Goal: Information Seeking & Learning: Learn about a topic

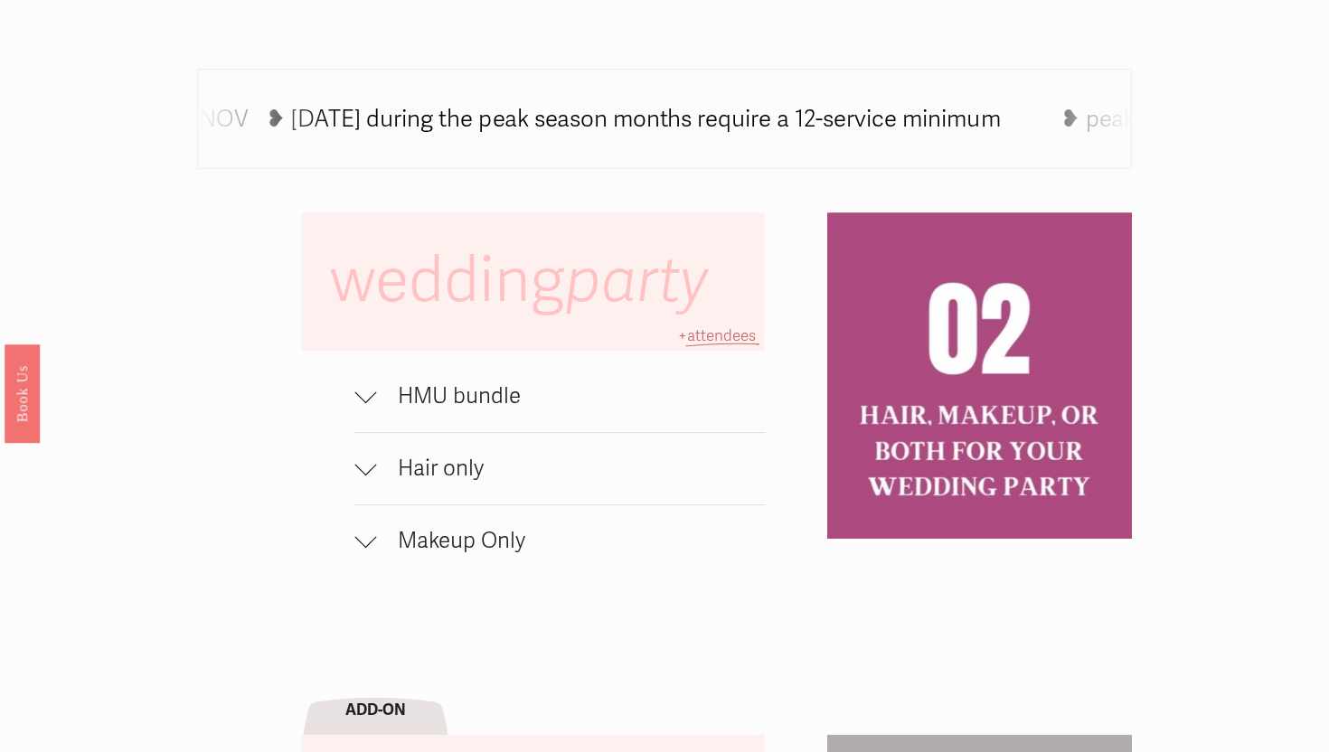
scroll to position [1129, 0]
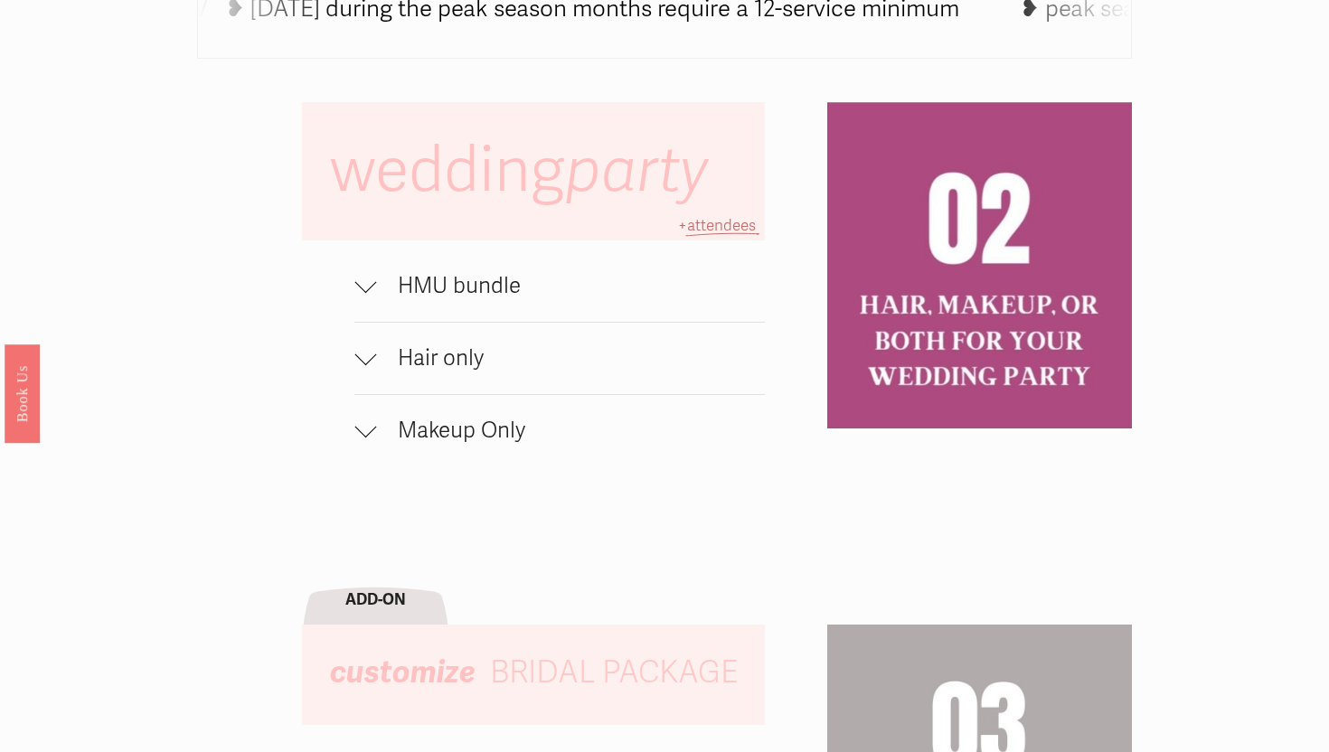
click at [496, 292] on span "HMU bundle" at bounding box center [570, 286] width 388 height 26
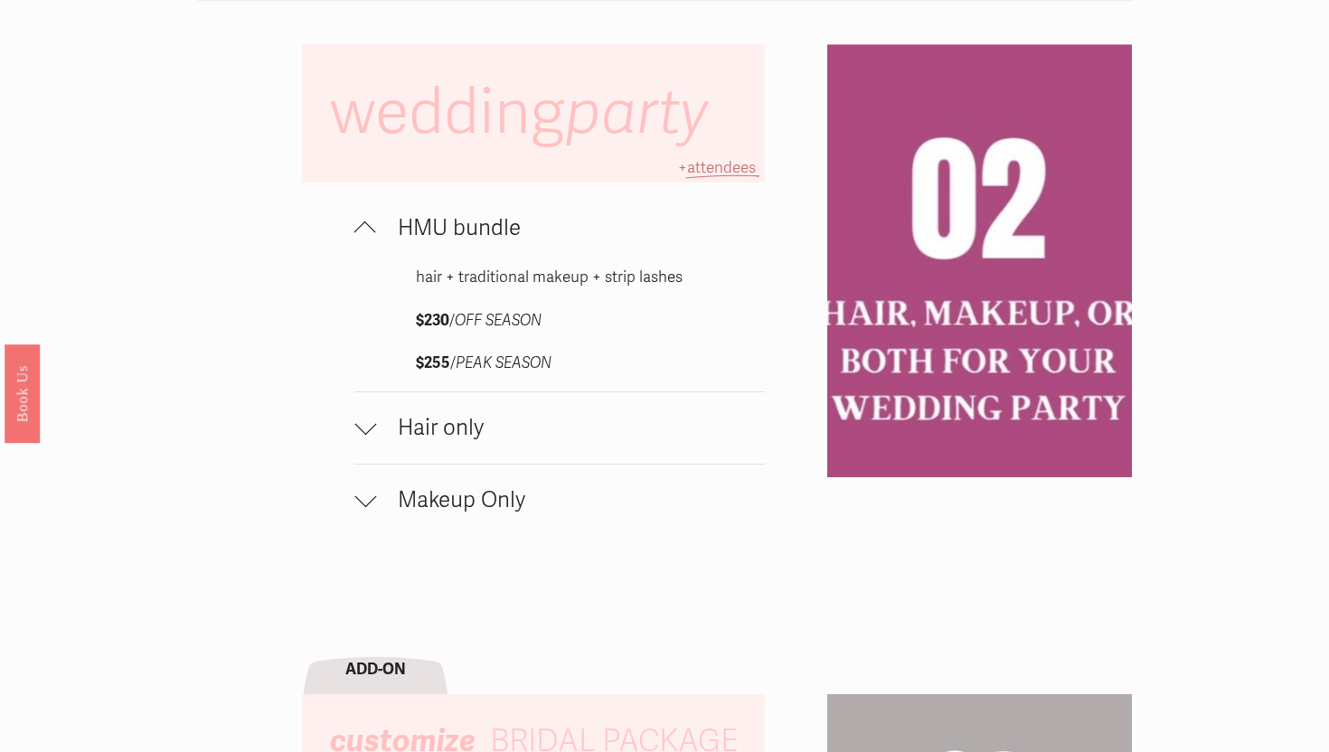
scroll to position [1210, 0]
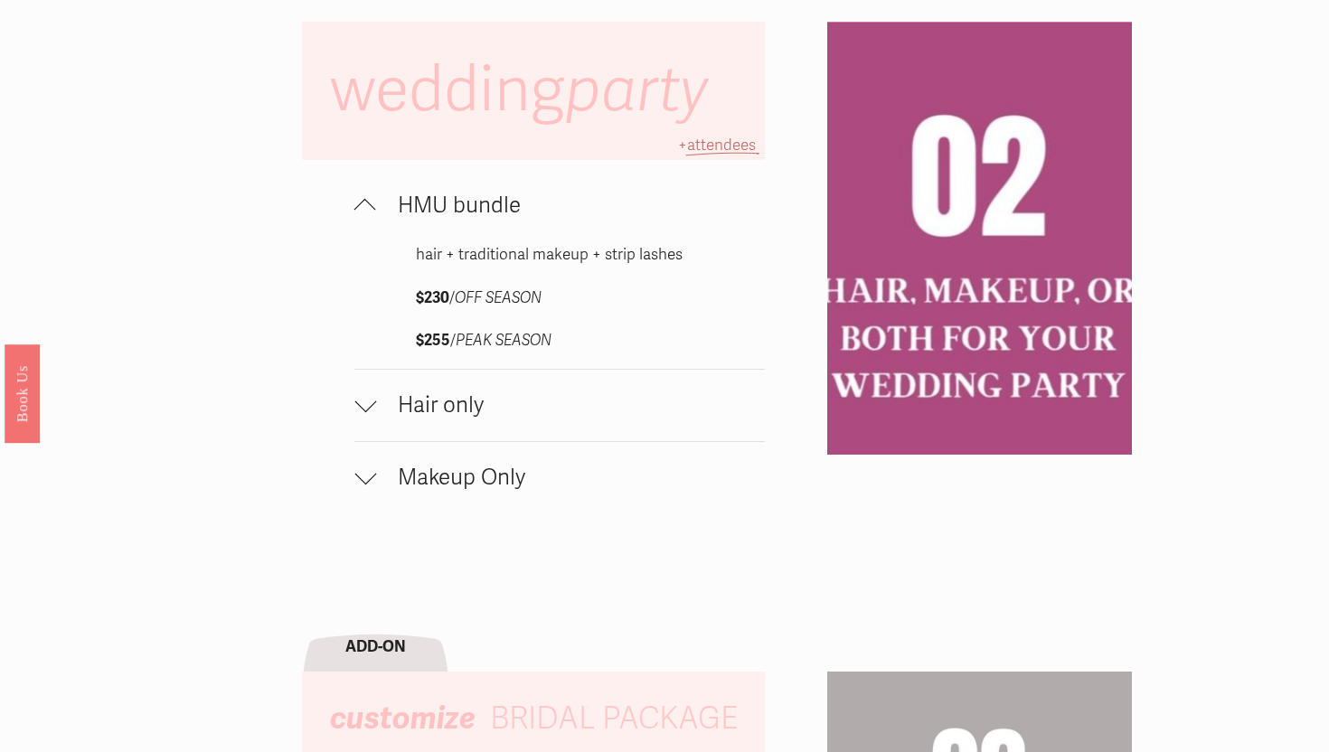
click at [446, 401] on span "Hair only" at bounding box center [570, 405] width 388 height 26
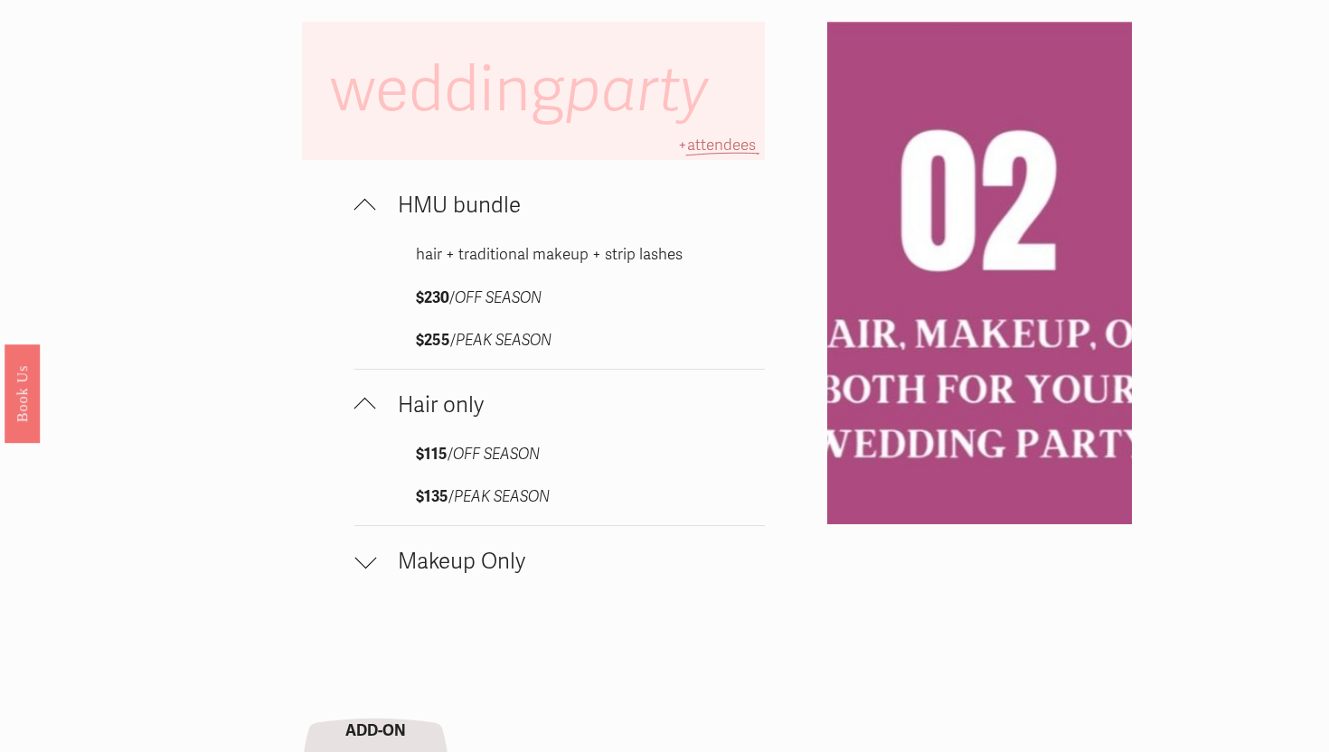
click at [481, 569] on span "Makeup Only" at bounding box center [570, 562] width 388 height 26
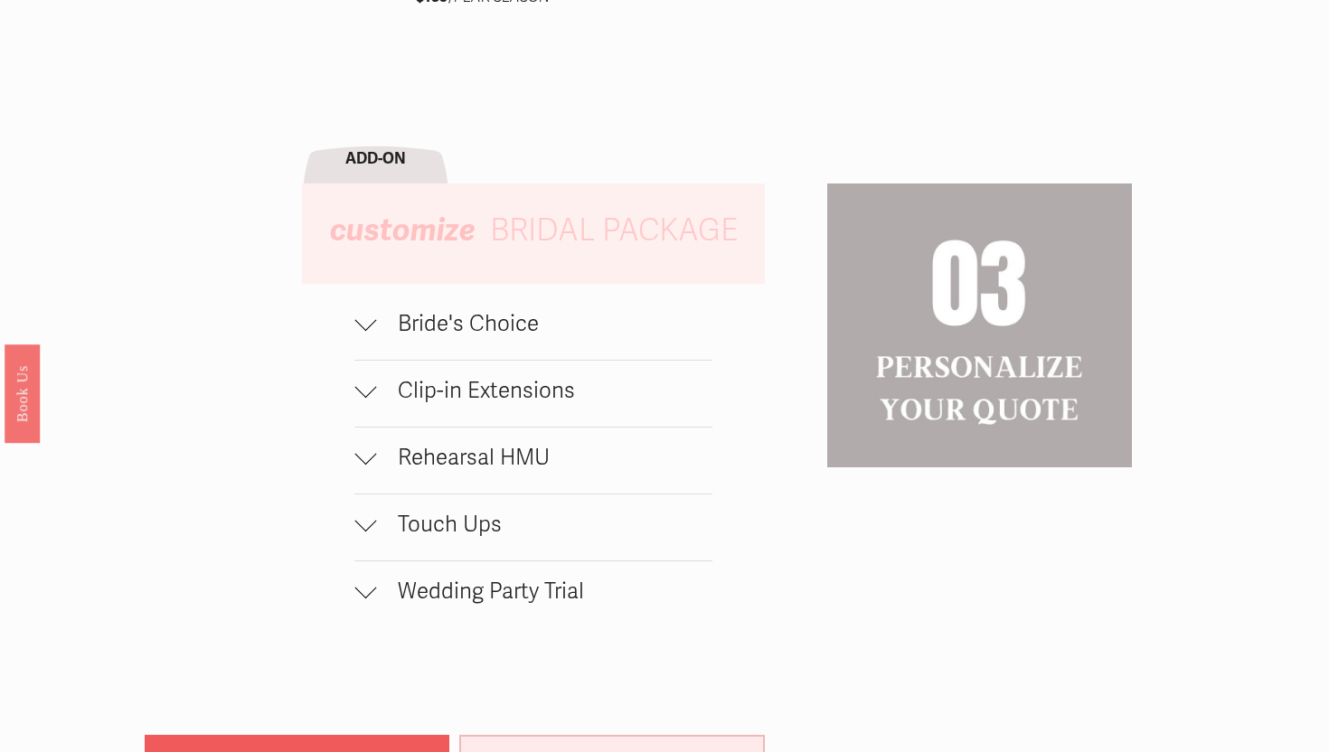
scroll to position [1909, 0]
click at [505, 338] on span "Bride's Choice" at bounding box center [543, 325] width 335 height 26
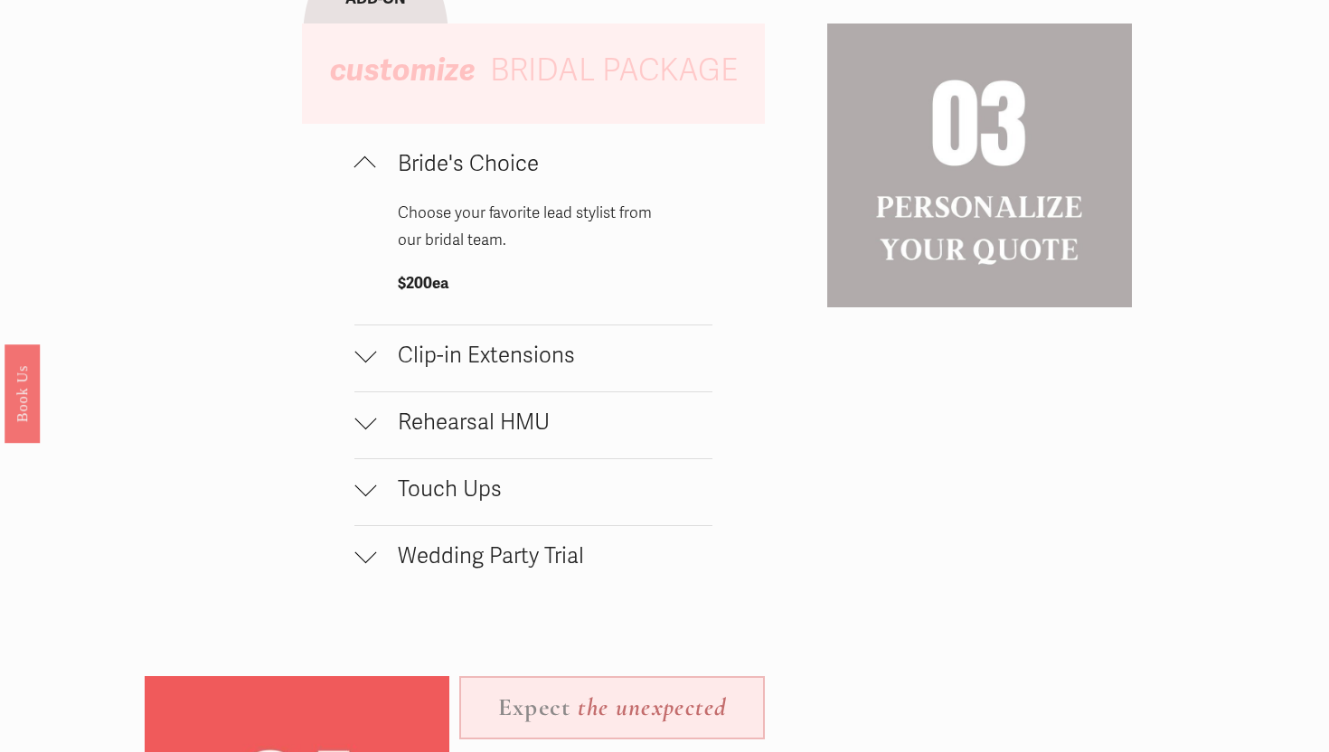
scroll to position [2165, 0]
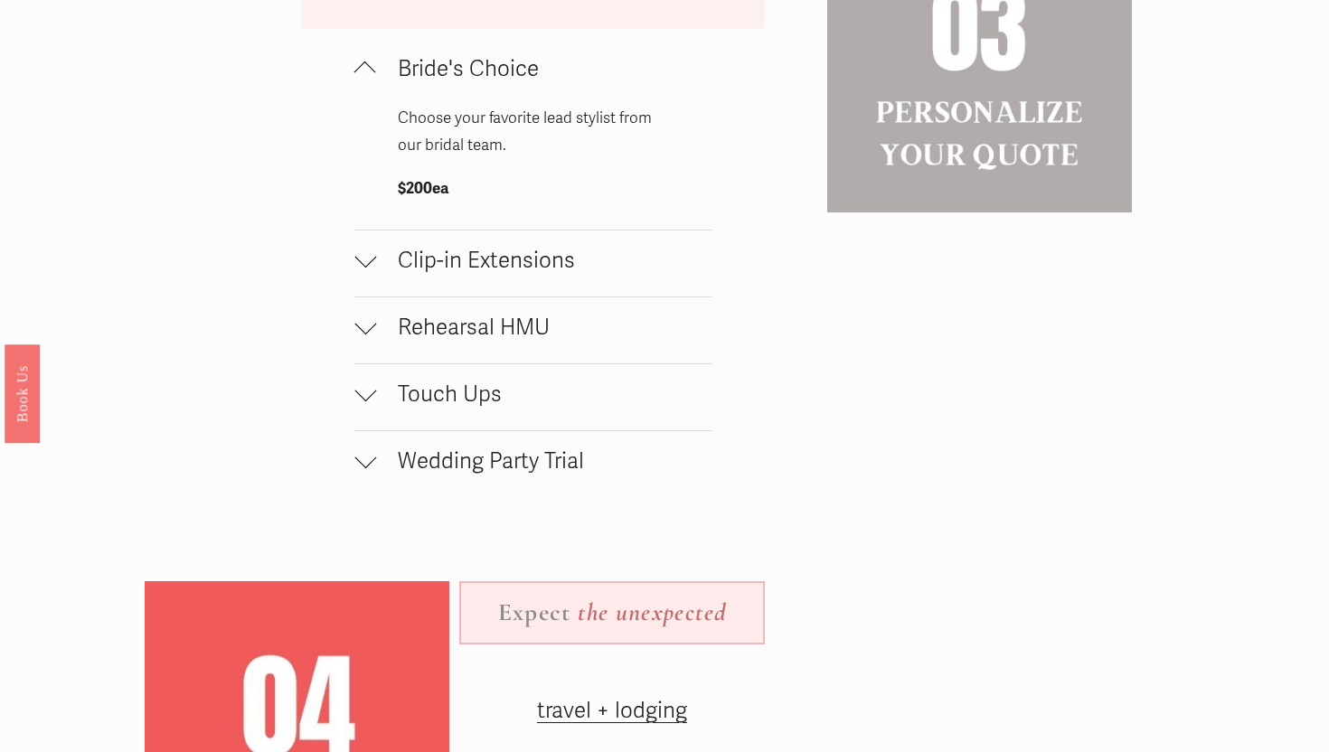
click at [531, 333] on span "Rehearsal HMU" at bounding box center [543, 328] width 335 height 26
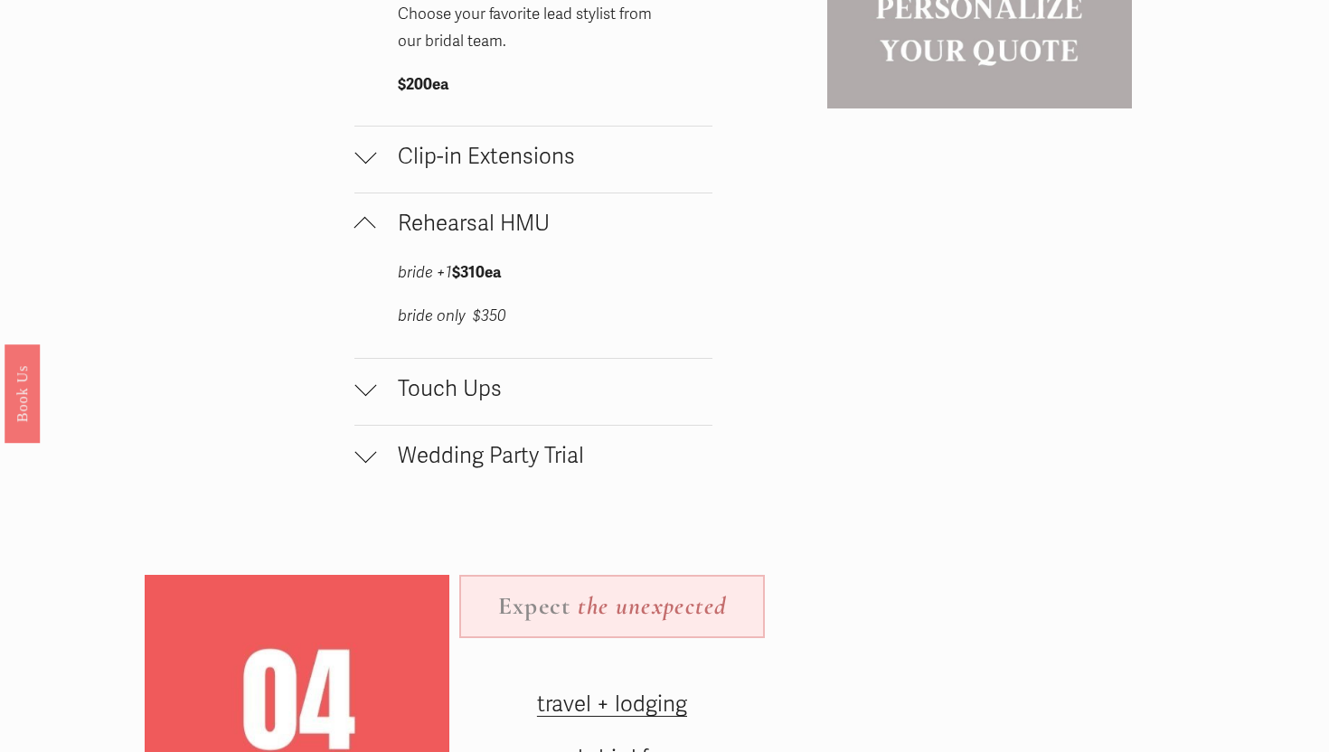
scroll to position [2271, 0]
click at [496, 392] on span "Touch Ups" at bounding box center [543, 387] width 335 height 26
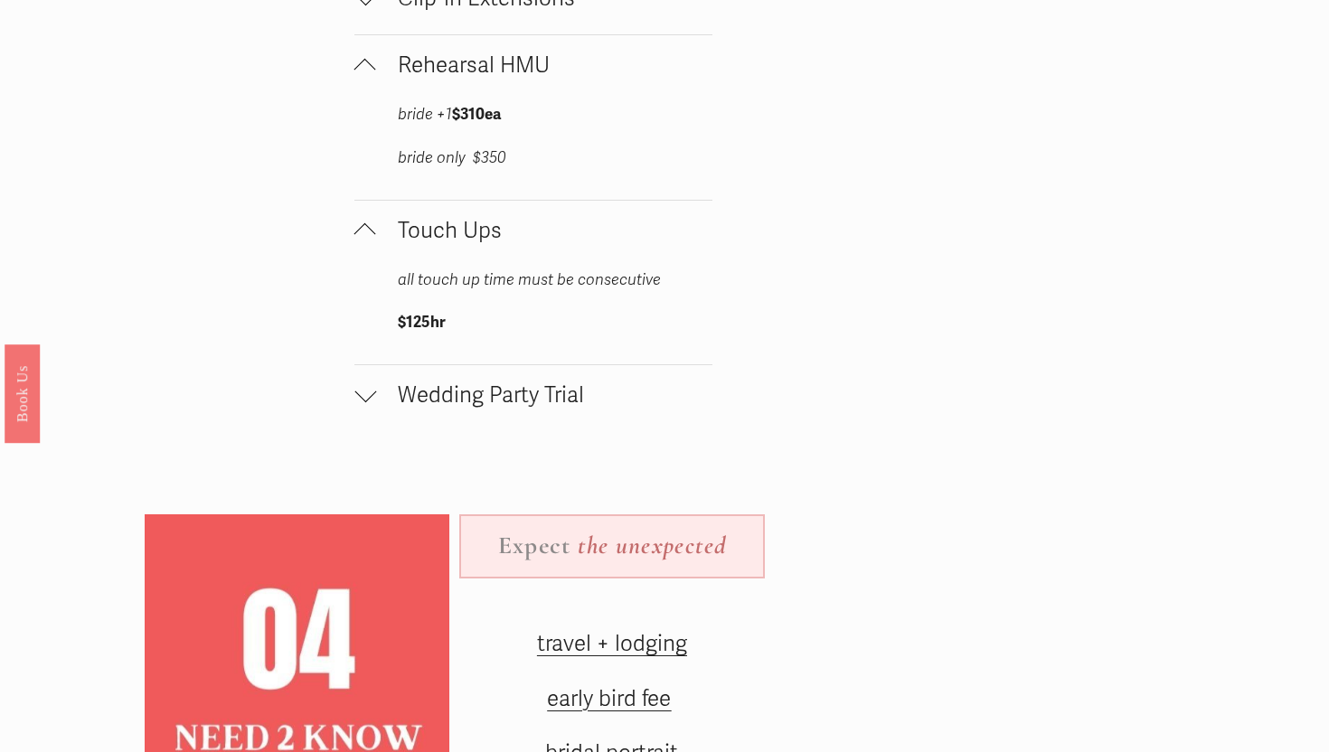
scroll to position [2430, 0]
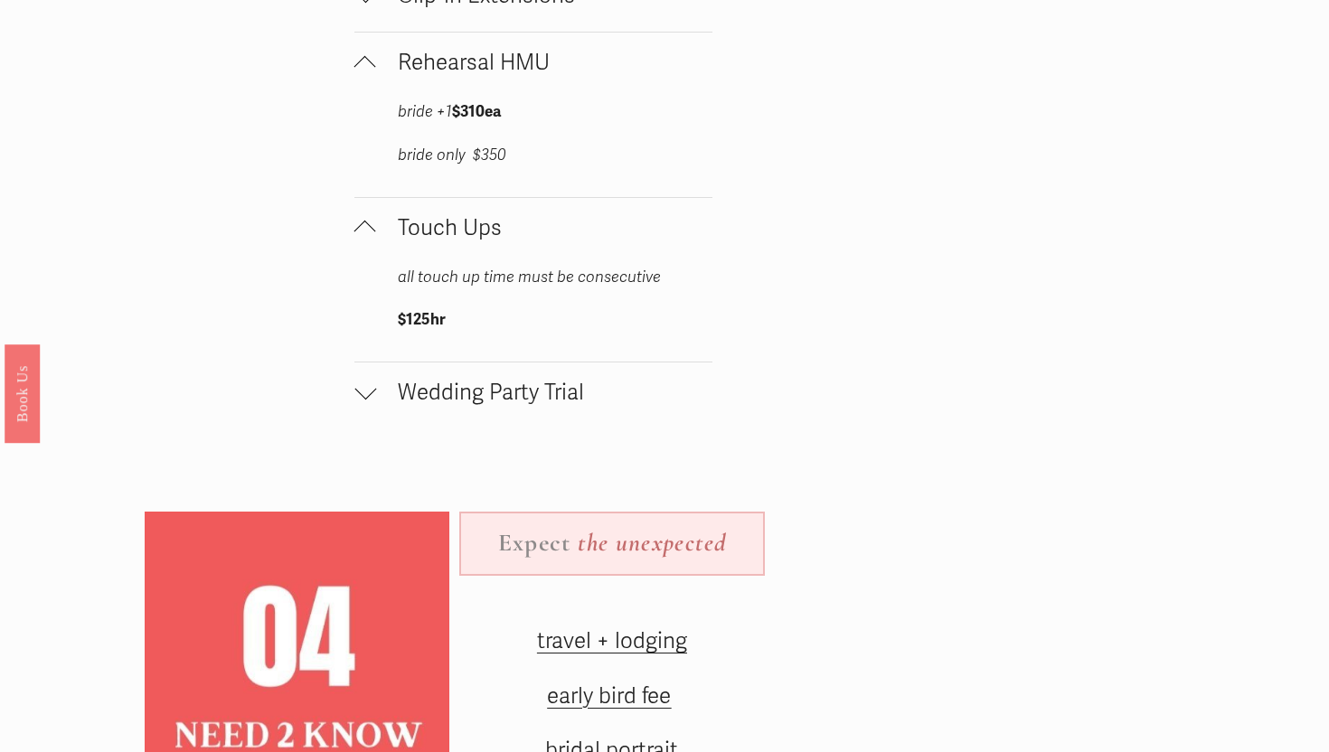
click at [565, 420] on button "Wedding Party Trial" at bounding box center [532, 396] width 357 height 66
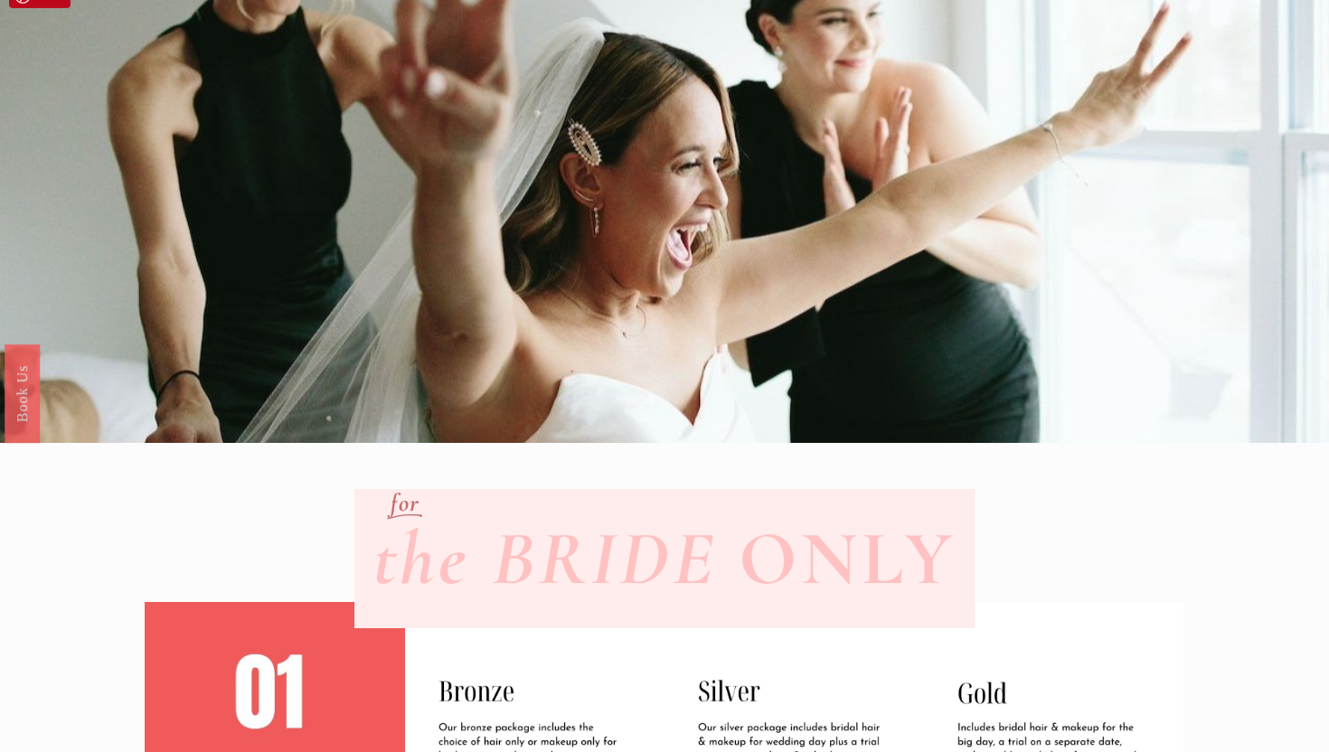
scroll to position [162, 0]
